Goal: Go to known website: Go to known website

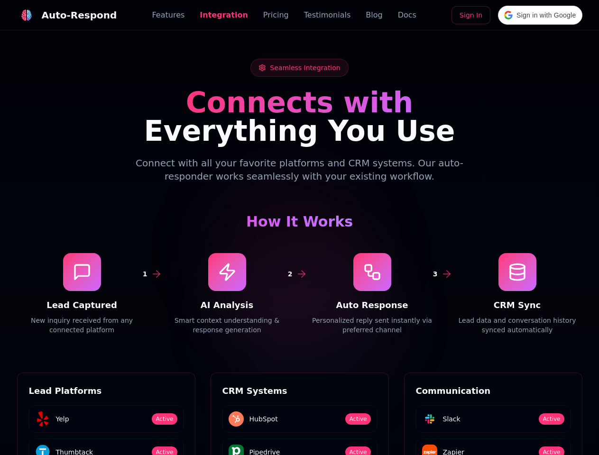
scroll to position [1281, 0]
click at [61, 15] on div "Auto-Respond" at bounding box center [79, 15] width 75 height 13
